Goal: Browse casually: Explore the website without a specific task or goal

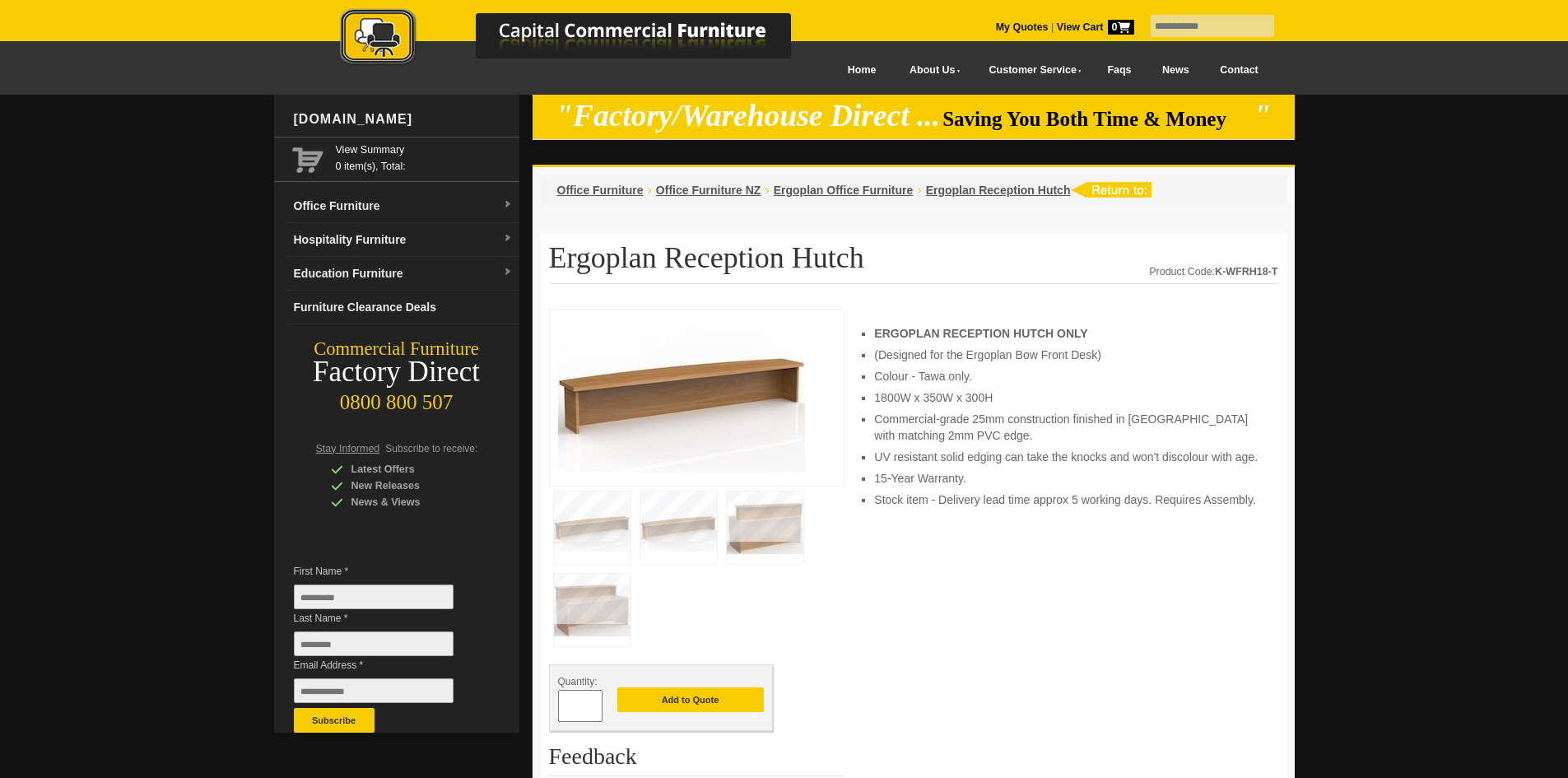
click at [1034, 635] on div "ERGOPLAN RECEPTION HUTCH ONLY (Designed for the Ergoplan Bow Front Desk) Colour…" at bounding box center [1067, 778] width 419 height 938
click at [1054, 550] on div "ERGOPLAN RECEPTION HUTCH ONLY (Designed for the Ergoplan Bow Front Desk) Colour…" at bounding box center [1067, 778] width 419 height 938
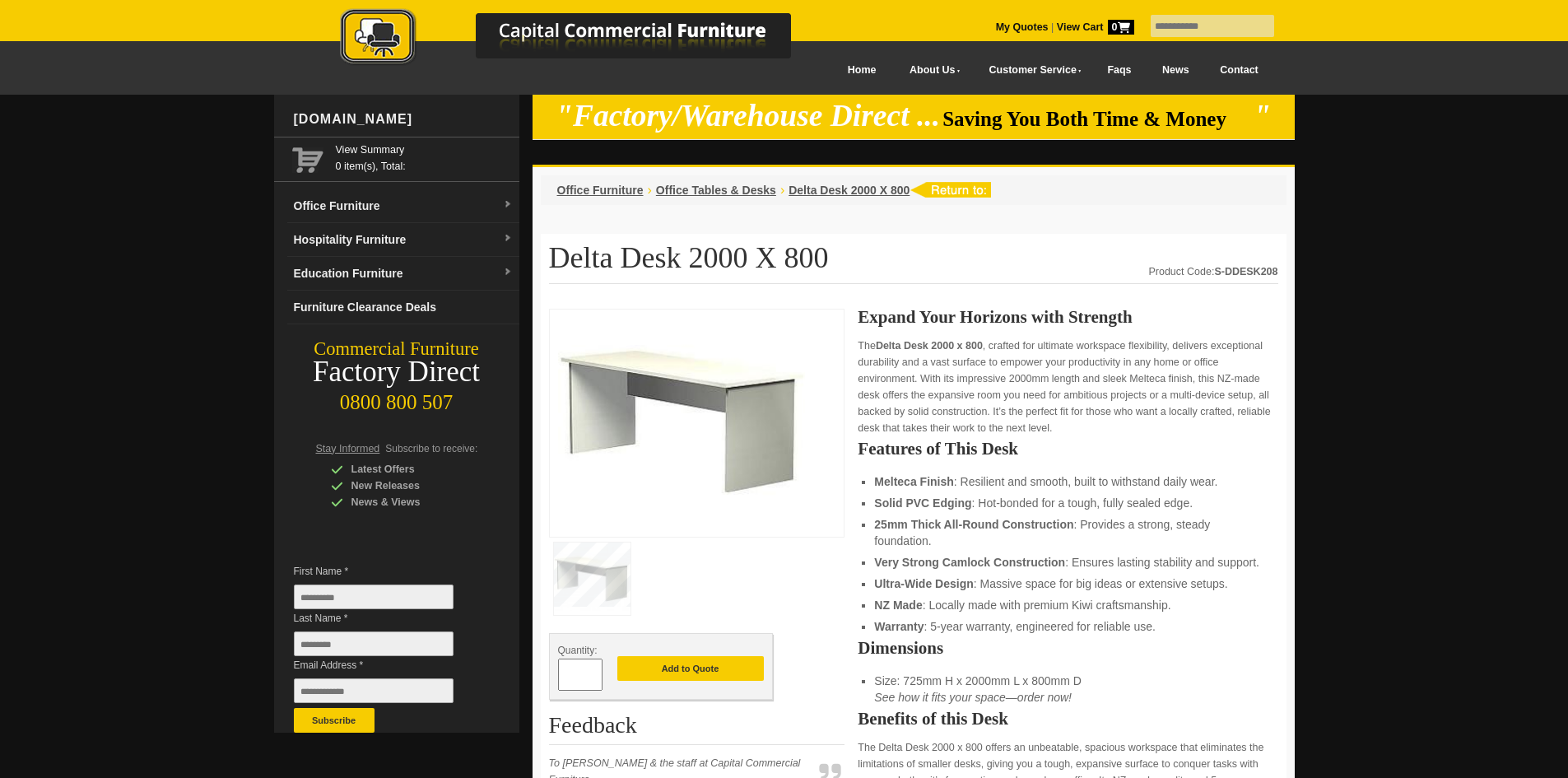
click at [1033, 559] on strong "Very Strong Camlock Construction" at bounding box center [969, 561] width 191 height 13
drag, startPoint x: 1018, startPoint y: 522, endPoint x: 1010, endPoint y: 511, distance: 13.6
click at [1018, 522] on strong "25mm Thick All-Round Construction" at bounding box center [974, 524] width 199 height 13
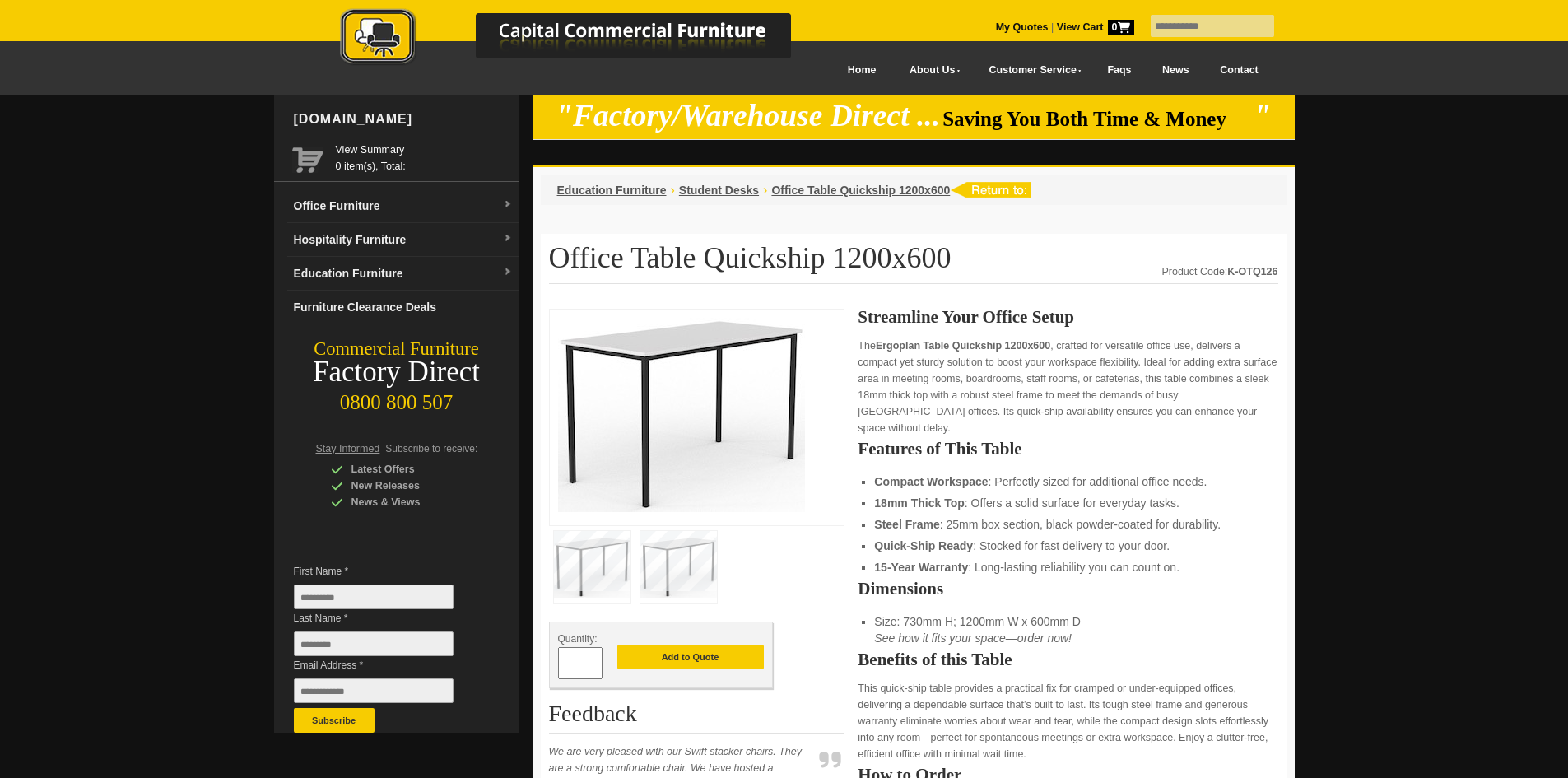
click at [1022, 538] on li "Quick-Ship Ready : Stocked for fast delivery to your door." at bounding box center [1067, 545] width 387 height 17
click at [1050, 538] on li "Quick-Ship Ready : Stocked for fast delivery to your door." at bounding box center [1067, 545] width 387 height 17
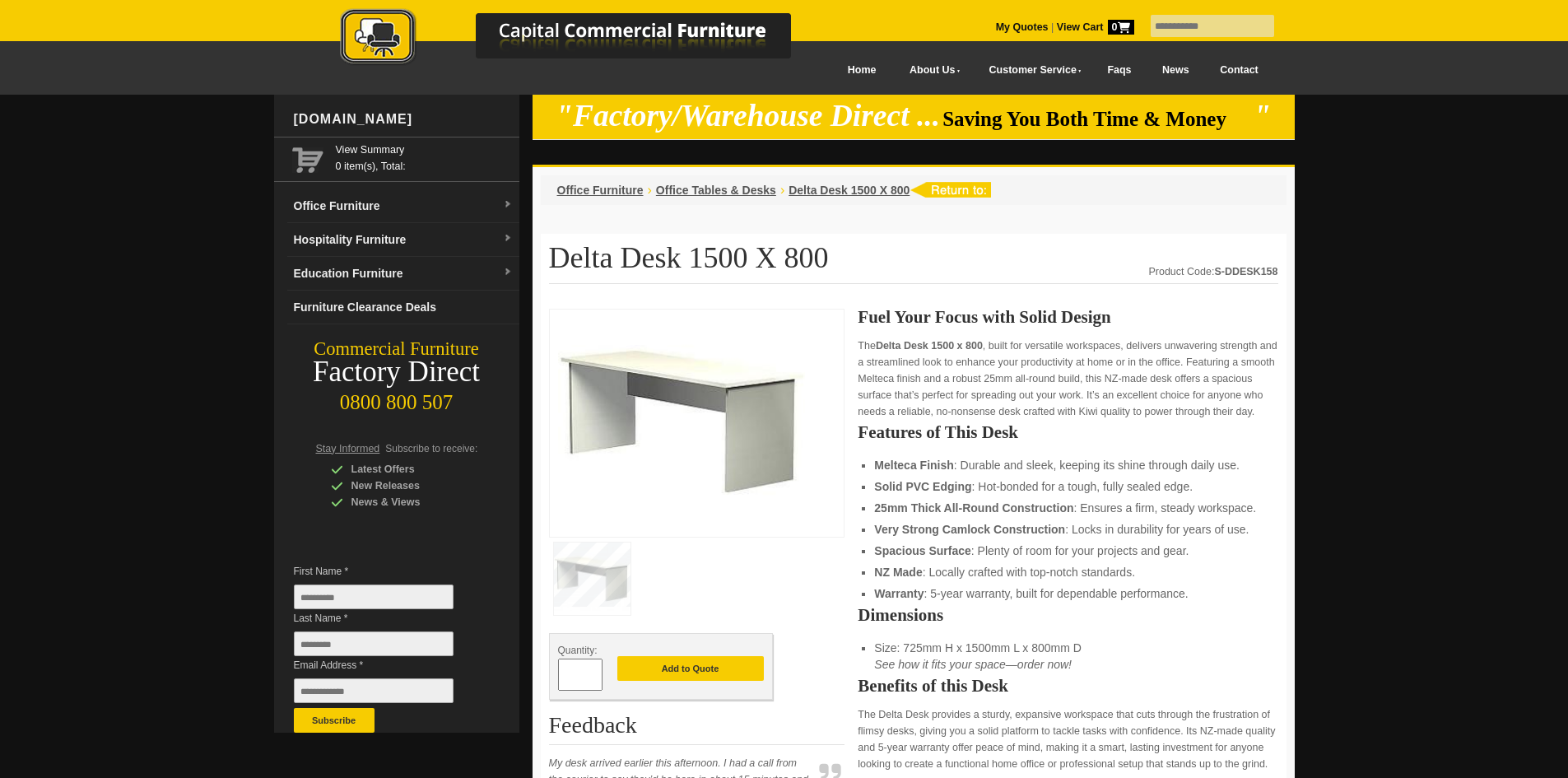
click at [1023, 512] on ul "Melteca Finish : Durable and sleek, keeping its shine through daily use. Solid …" at bounding box center [1067, 529] width 387 height 145
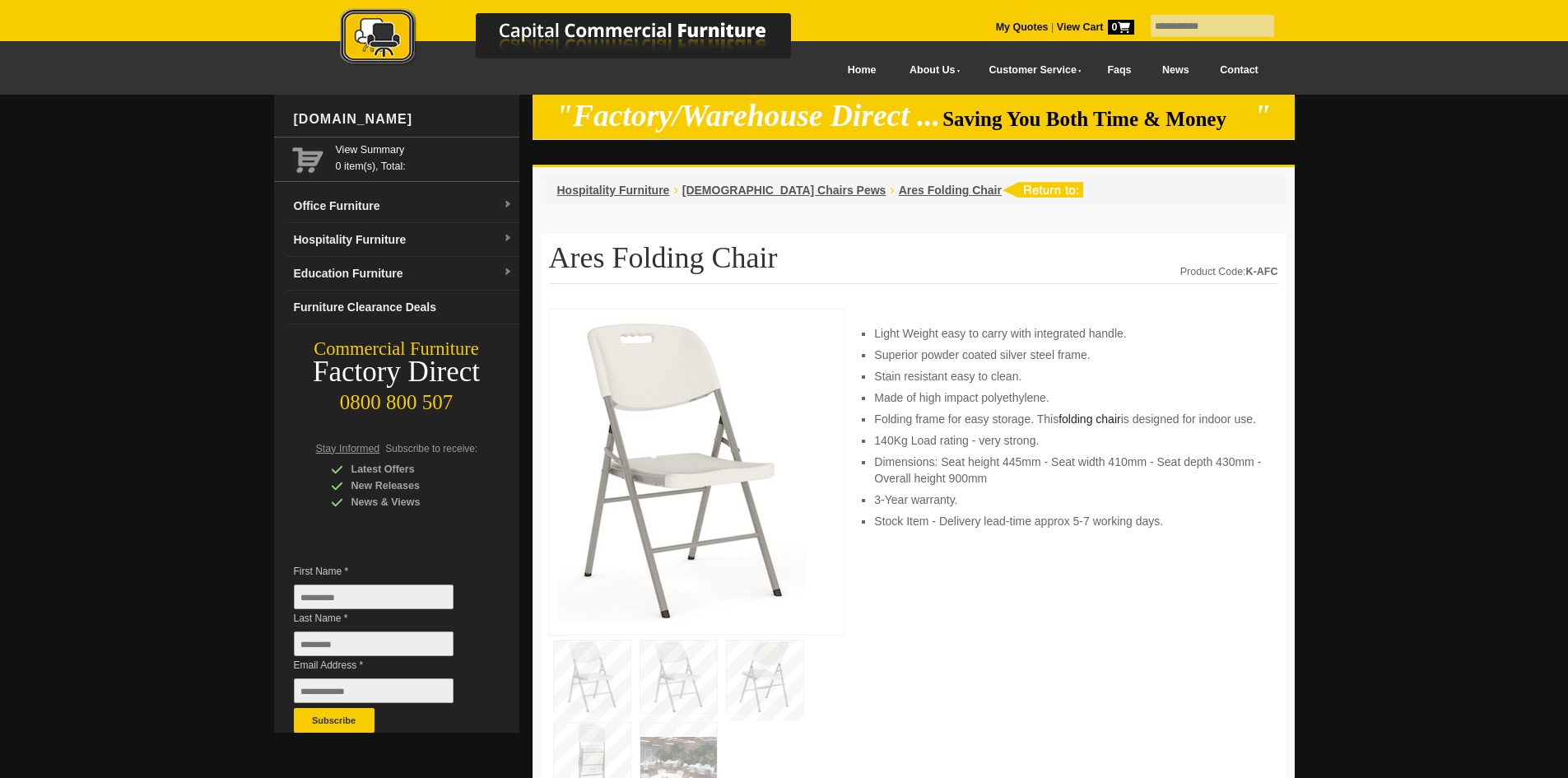
click at [1018, 529] on li "Stock Item - Delivery lead-time approx 5-7 working days." at bounding box center [1067, 520] width 387 height 17
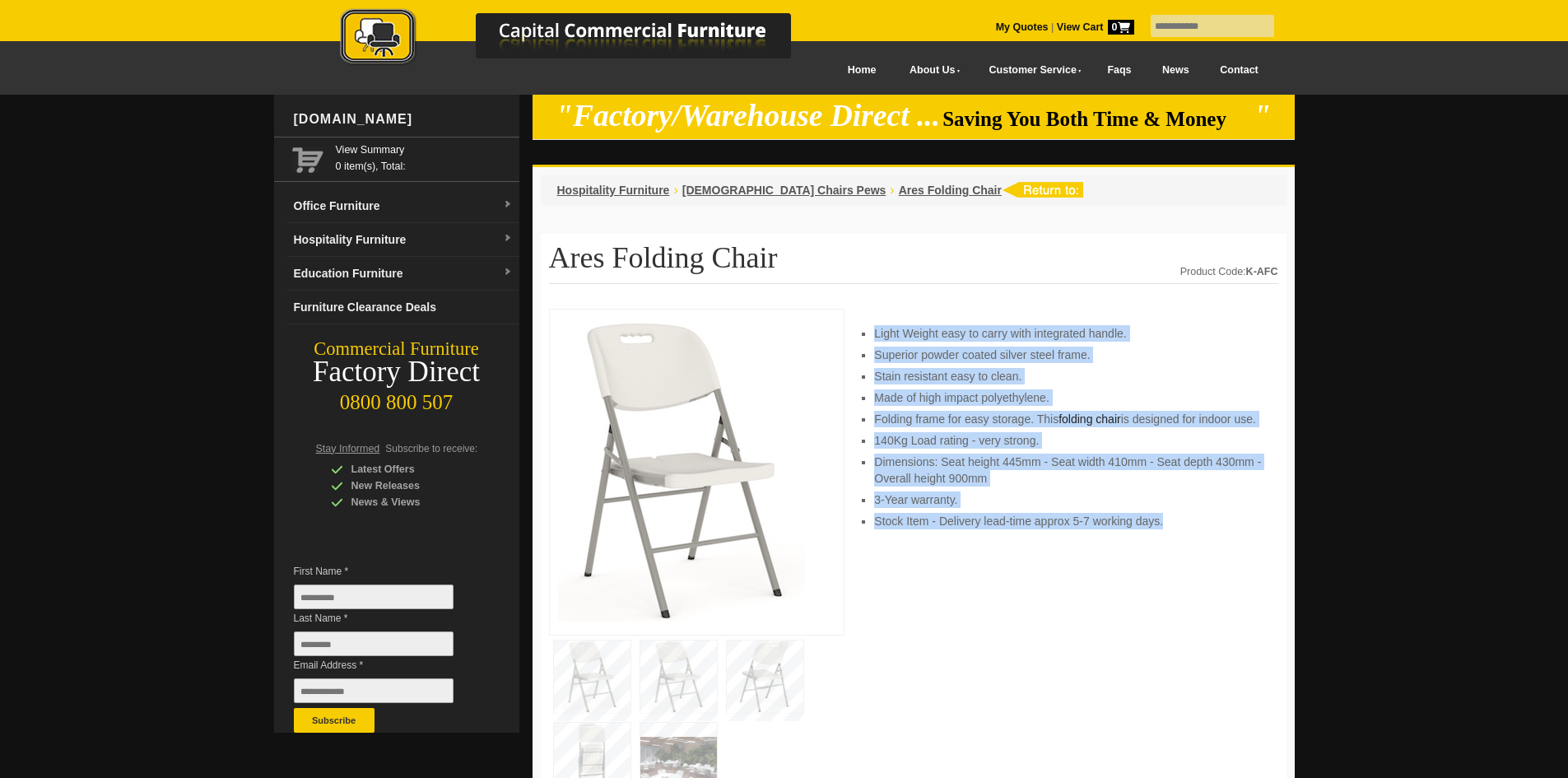
drag, startPoint x: 1180, startPoint y: 544, endPoint x: 857, endPoint y: 317, distance: 394.8
click at [860, 315] on div "Light Weight easy to carry with integrated handle. Superior powder coated silve…" at bounding box center [1067, 704] width 419 height 791
click at [949, 355] on li "Superior powder coated silver steel frame." at bounding box center [1067, 354] width 387 height 17
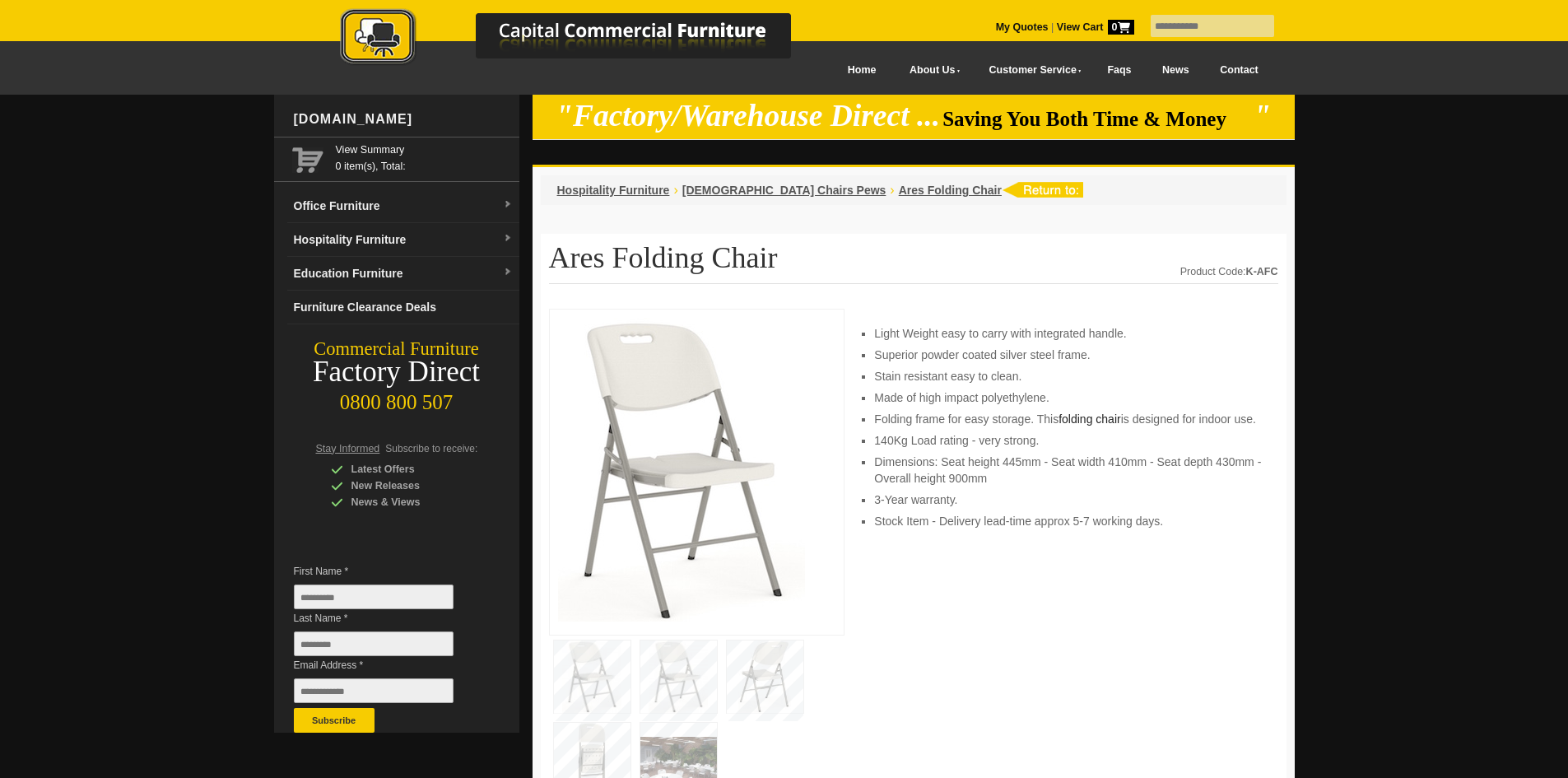
click at [986, 529] on li "Stock Item - Delivery lead-time approx 5-7 working days." at bounding box center [1067, 520] width 387 height 17
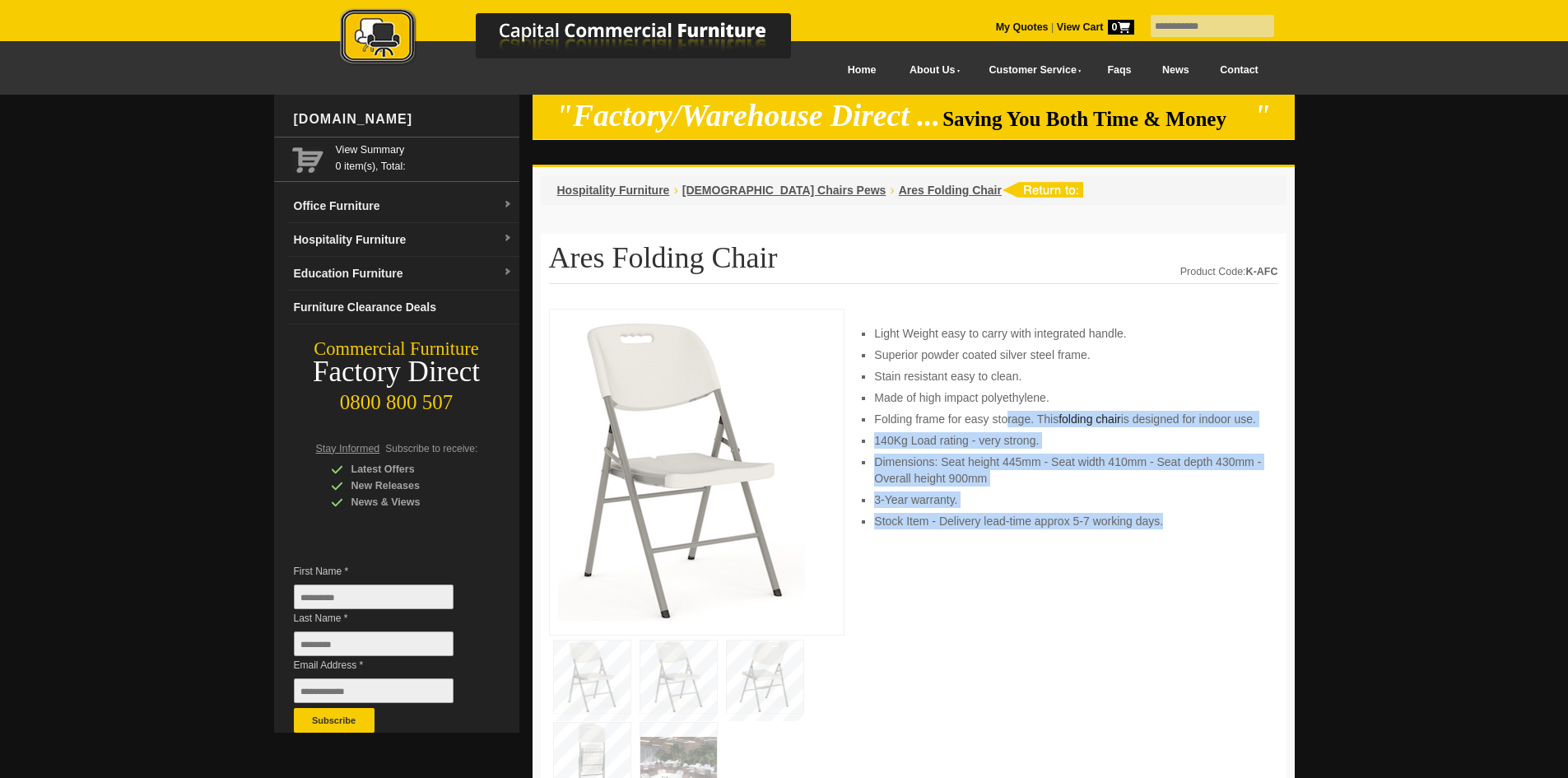
drag, startPoint x: 1085, startPoint y: 526, endPoint x: 992, endPoint y: 411, distance: 147.9
click at [992, 415] on ul "Light Weight easy to carry with integrated handle. Superior powder coated silve…" at bounding box center [1067, 427] width 387 height 204
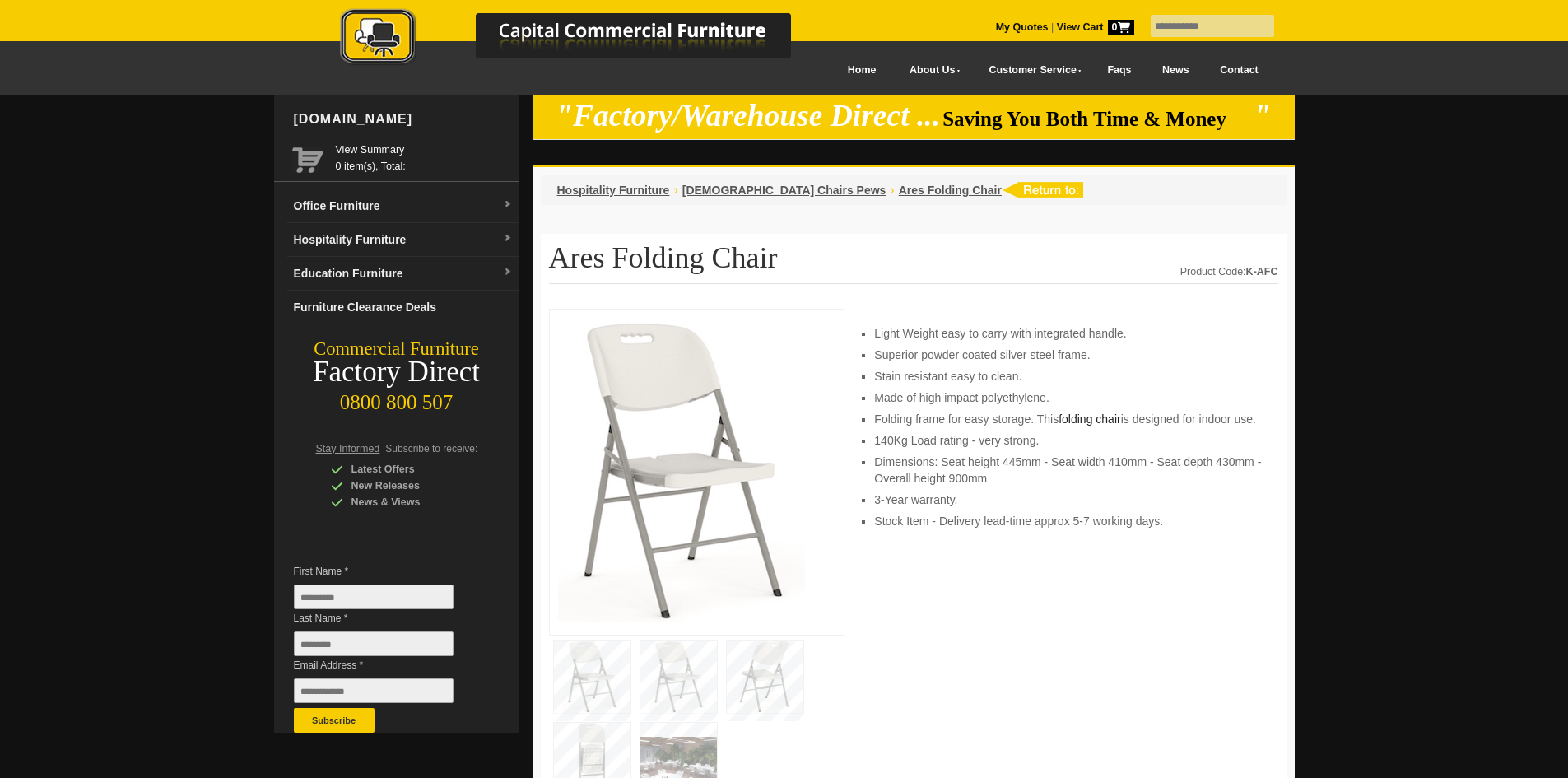
click at [967, 382] on li "Stain resistant easy to clean." at bounding box center [1067, 375] width 387 height 17
click at [1040, 341] on li "Light Weight easy to carry with integrated handle." at bounding box center [1067, 333] width 387 height 17
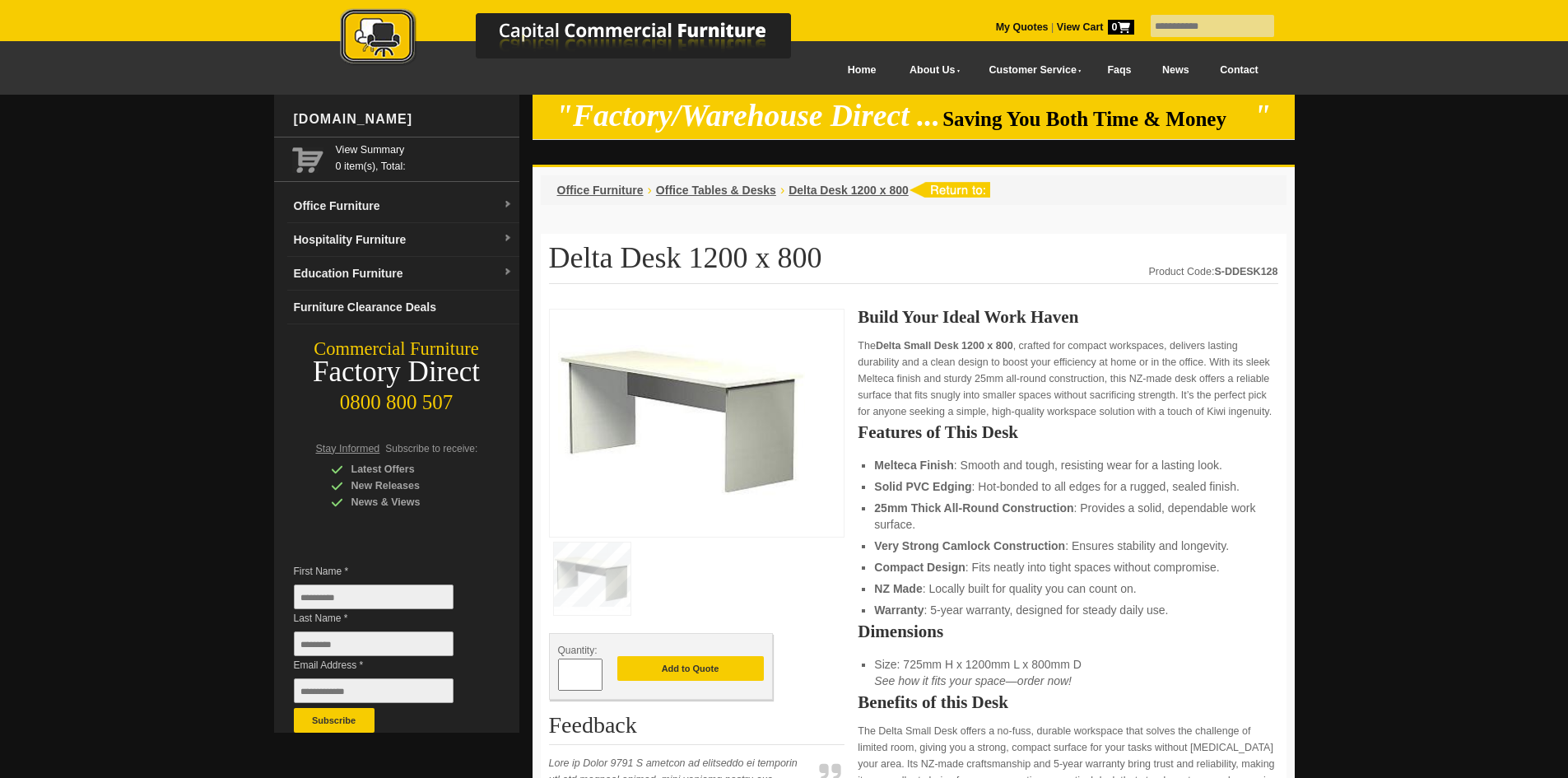
click at [1111, 523] on li "25mm Thick All-Round Construction : Provides a solid, dependable work surface." at bounding box center [1067, 516] width 387 height 33
drag, startPoint x: 1107, startPoint y: 539, endPoint x: 1114, endPoint y: 502, distance: 37.7
click at [1107, 539] on li "Very Strong Camlock Construction : Ensures stability and longevity." at bounding box center [1067, 545] width 387 height 17
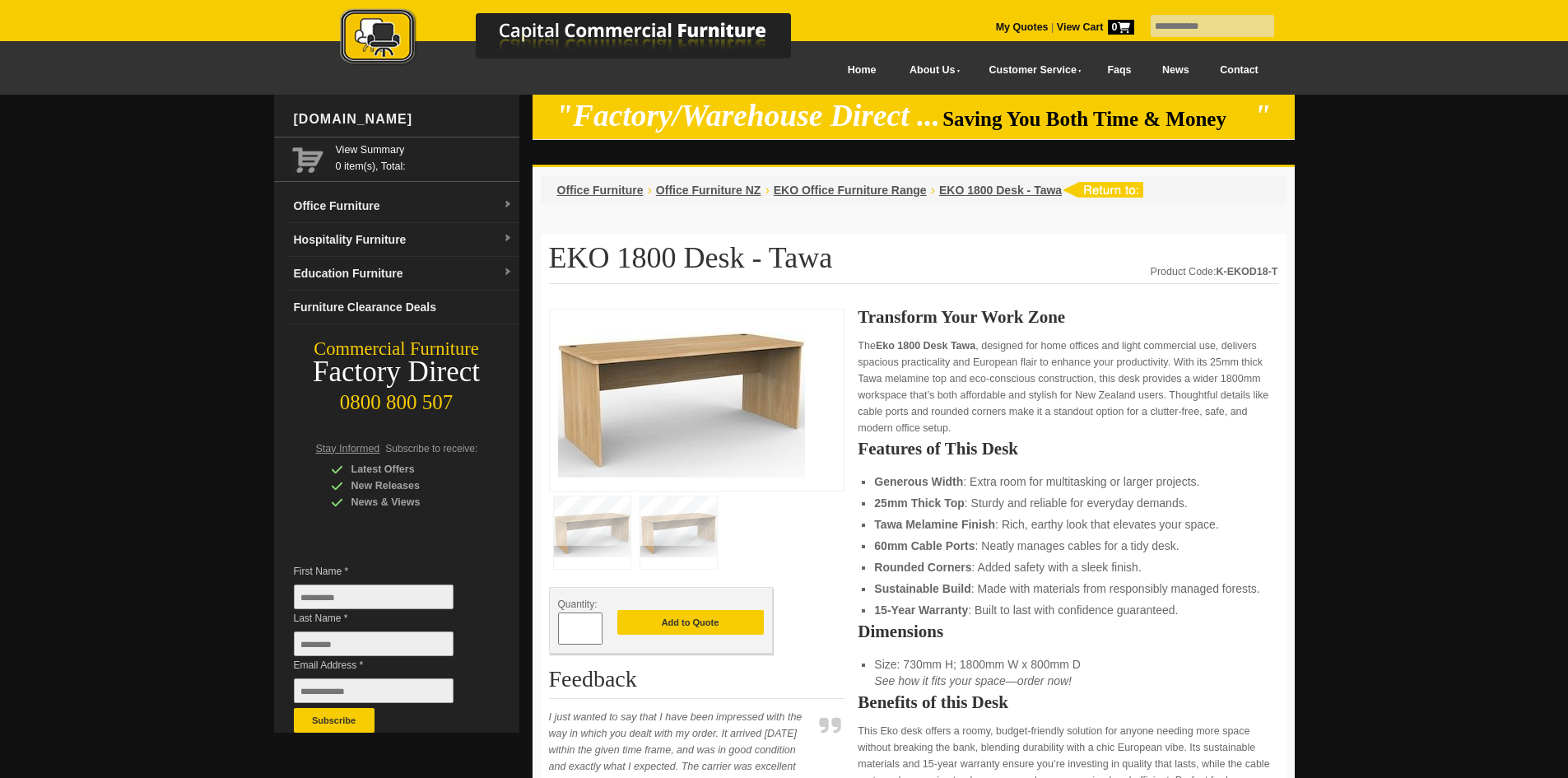
click at [1048, 513] on ul "Generous Width : Extra room for multitasking or larger projects. 25mm Thick Top…" at bounding box center [1067, 545] width 387 height 145
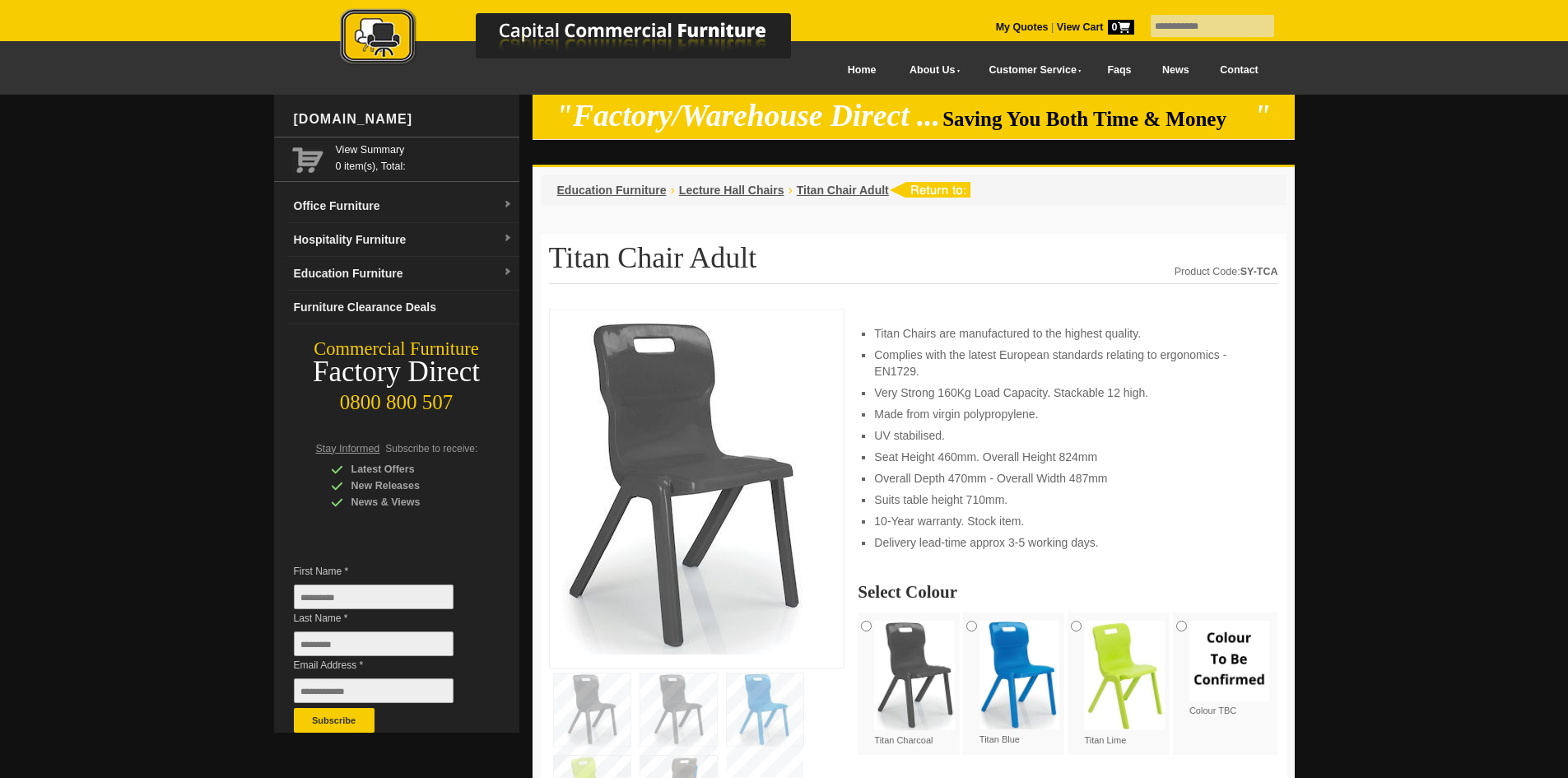
click at [1054, 523] on li "10-Year warranty. Stock item." at bounding box center [1067, 520] width 387 height 17
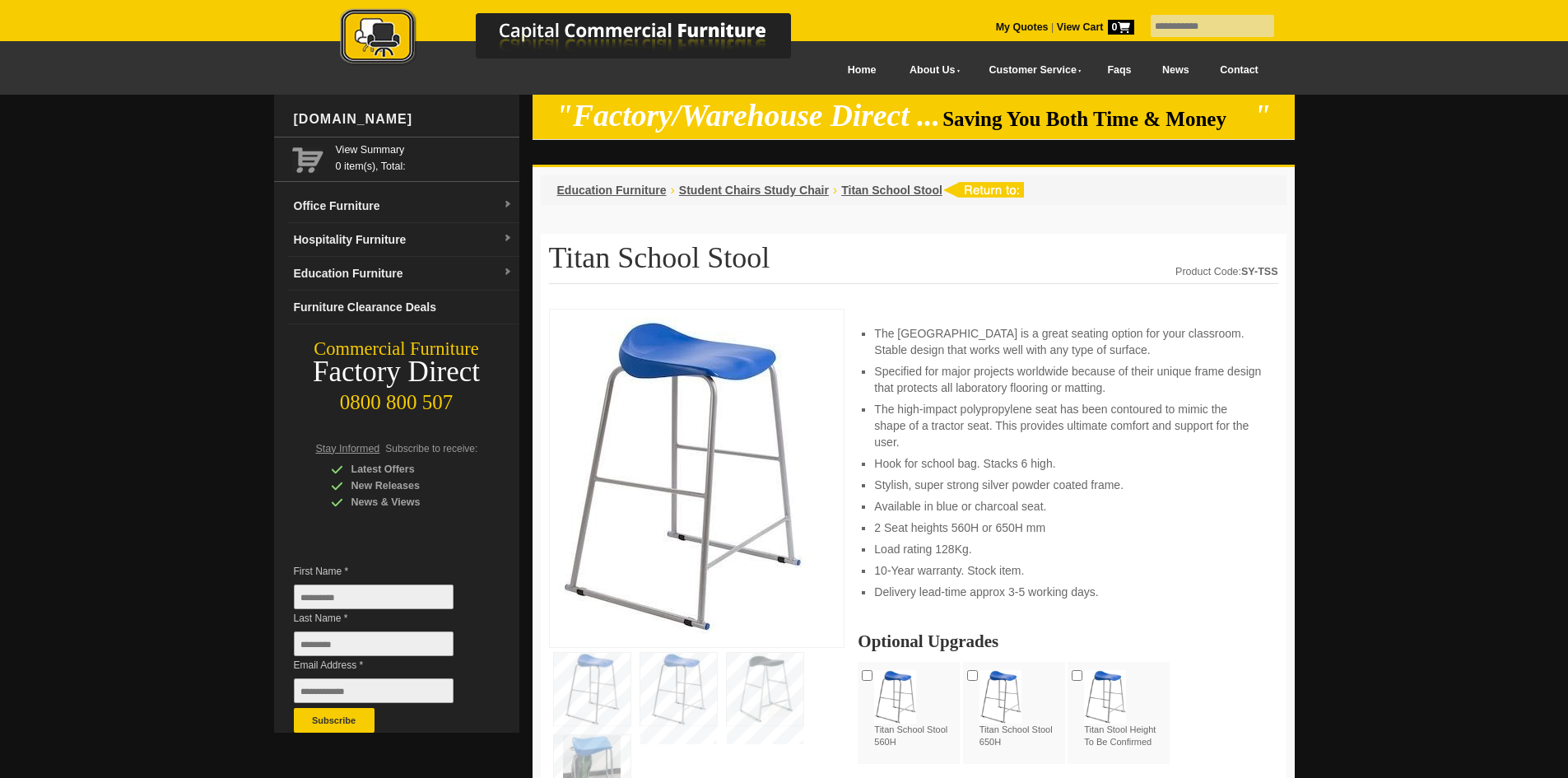
drag, startPoint x: 816, startPoint y: 315, endPoint x: 836, endPoint y: 292, distance: 30.5
click at [817, 313] on div at bounding box center [697, 478] width 296 height 339
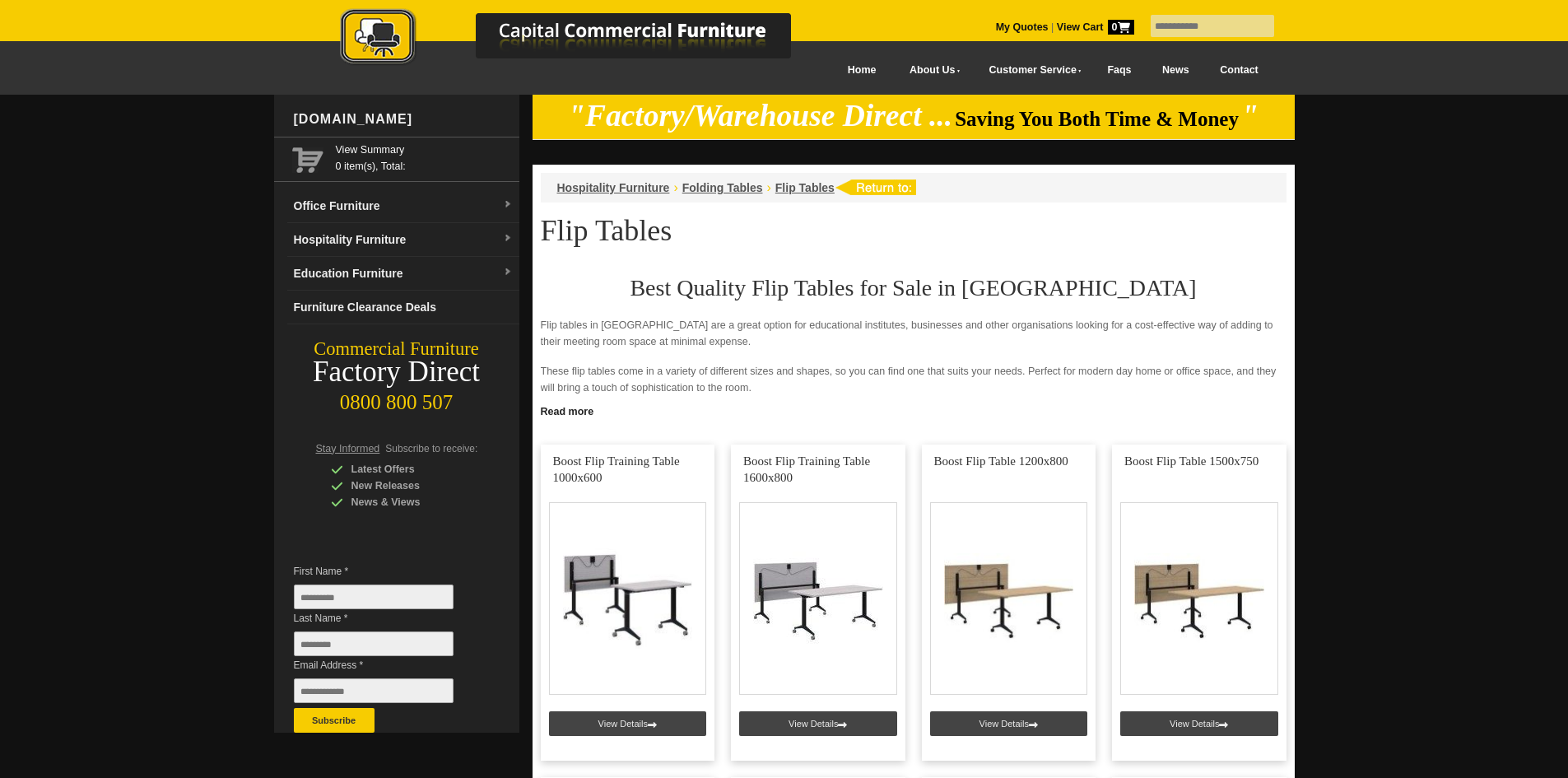
drag, startPoint x: 814, startPoint y: 252, endPoint x: 822, endPoint y: 234, distance: 19.7
click at [814, 252] on p at bounding box center [913, 254] width 746 height 17
